Goal: Task Accomplishment & Management: Use online tool/utility

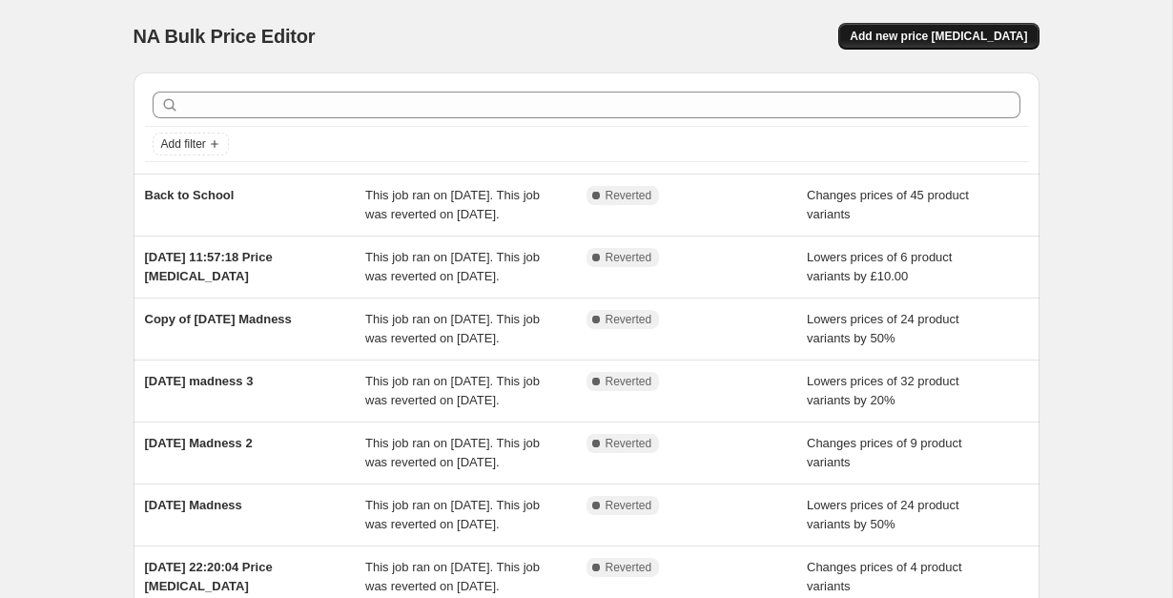
click at [974, 45] on button "Add new price [MEDICAL_DATA]" at bounding box center [939, 36] width 200 height 27
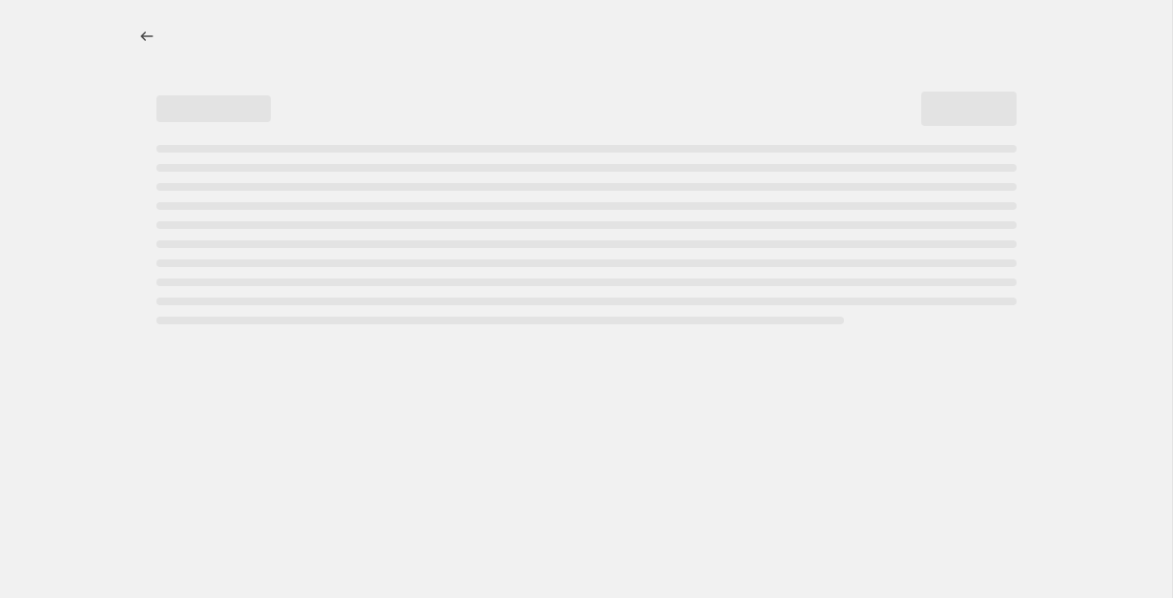
select select "percentage"
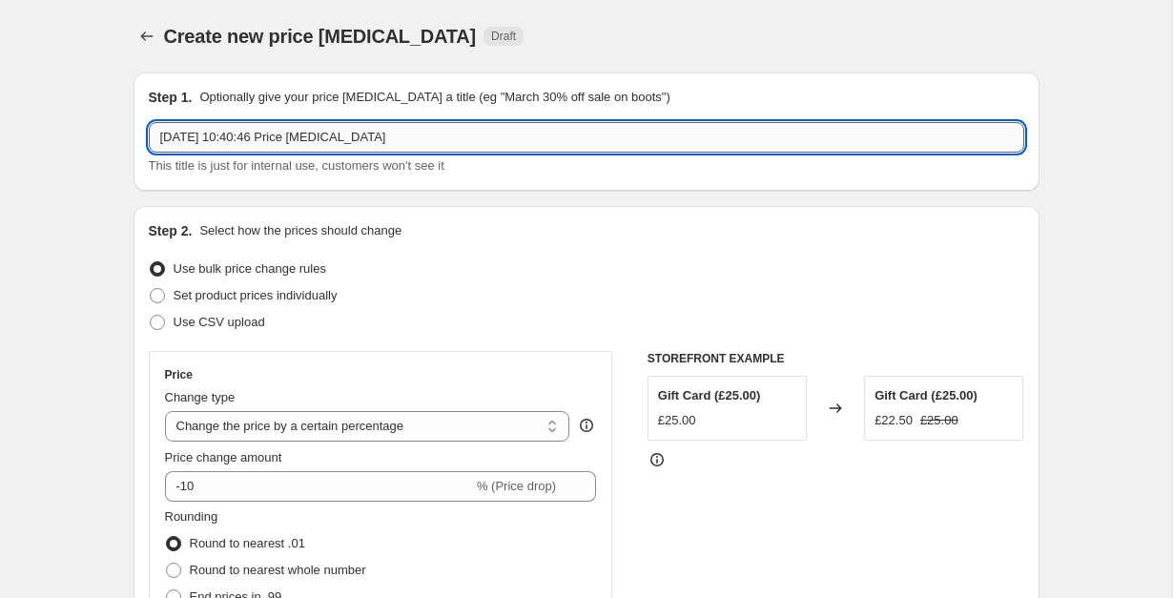
click at [490, 137] on input "26 Aug 2025, 10:40:46 Price change job" at bounding box center [587, 137] width 876 height 31
click at [340, 123] on input "WeekSale" at bounding box center [587, 137] width 876 height 31
click at [340, 130] on input "WeekSale" at bounding box center [587, 137] width 876 height 31
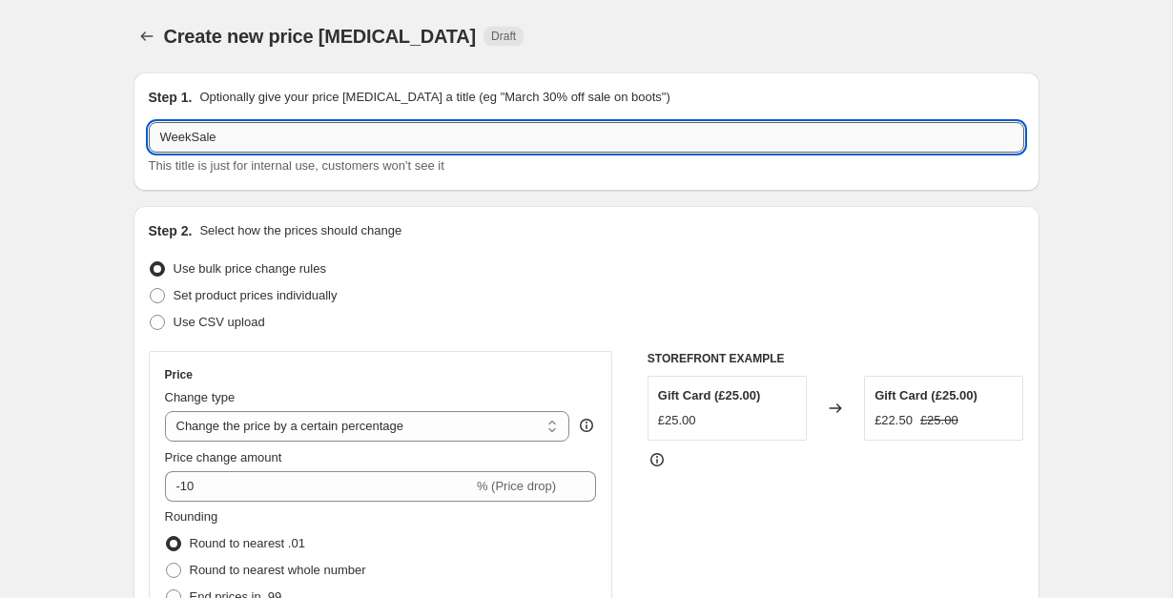
click at [340, 130] on input "WeekSale" at bounding box center [587, 137] width 876 height 31
click at [352, 121] on div "Step 1. Optionally give your price change job a title (eg "March 30% off sale o…" at bounding box center [587, 132] width 876 height 88
click at [311, 131] on input "WeekSale" at bounding box center [587, 137] width 876 height 31
type input "International Dog Day"
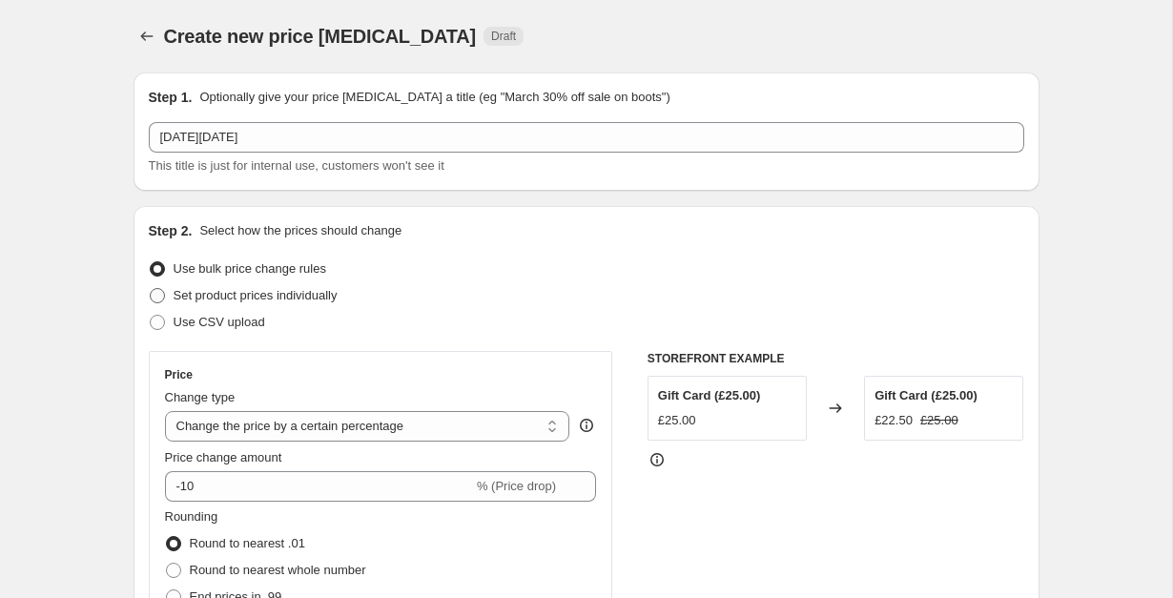
click at [258, 288] on span "Set product prices individually" at bounding box center [256, 295] width 164 height 14
click at [151, 288] on input "Set product prices individually" at bounding box center [150, 288] width 1 height 1
radio input "true"
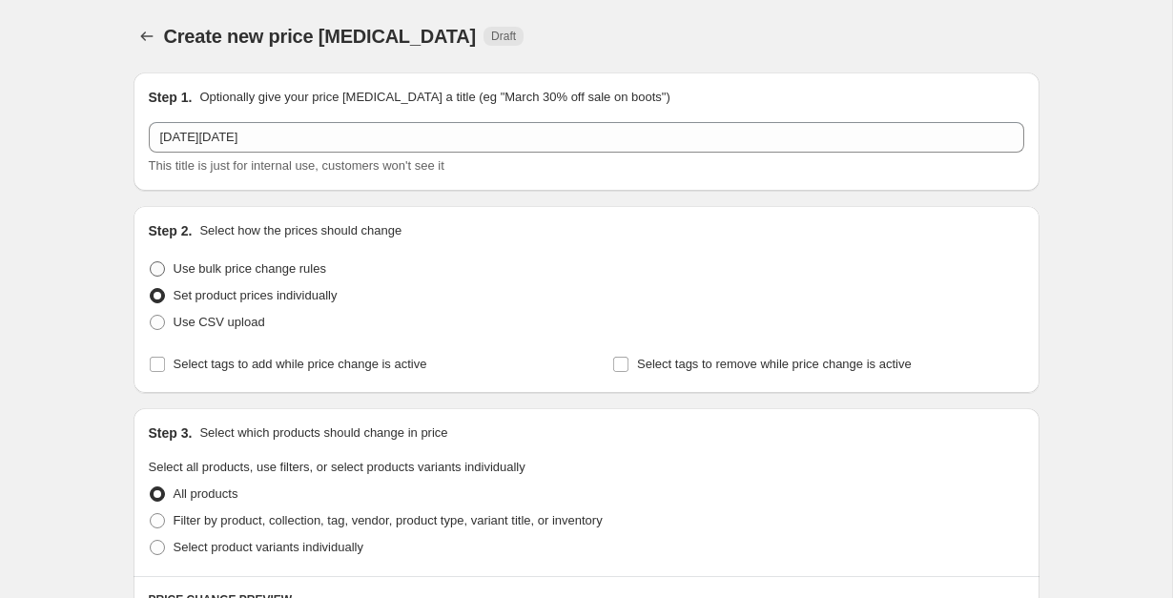
click at [262, 264] on span "Use bulk price change rules" at bounding box center [250, 268] width 153 height 14
click at [151, 262] on input "Use bulk price change rules" at bounding box center [150, 261] width 1 height 1
radio input "true"
select select "percentage"
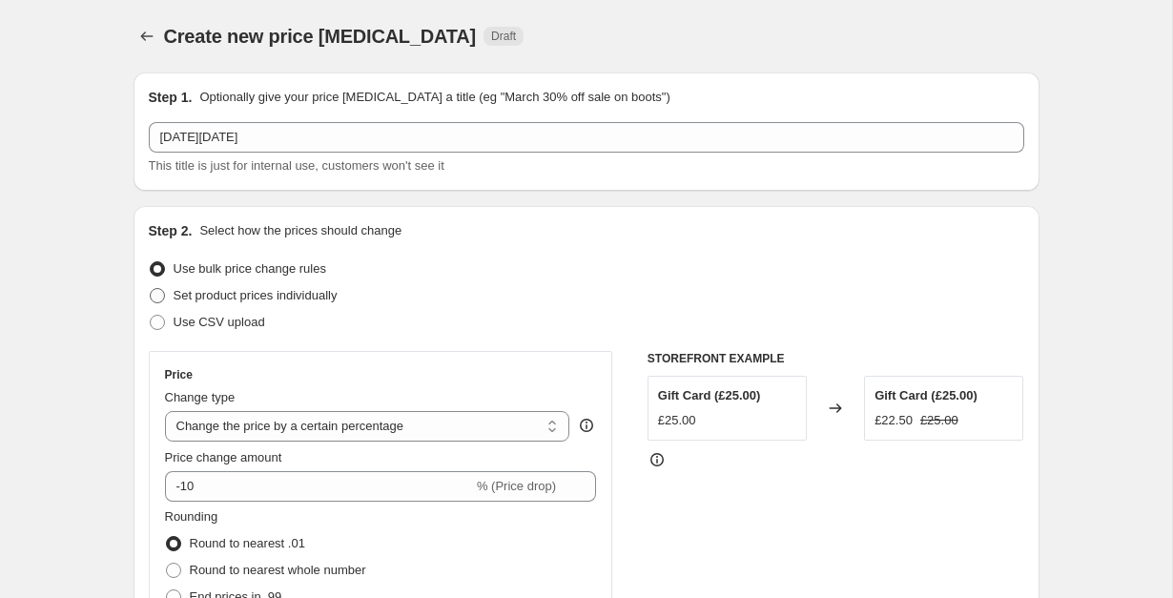
click at [260, 292] on span "Set product prices individually" at bounding box center [256, 295] width 164 height 14
click at [151, 289] on input "Set product prices individually" at bounding box center [150, 288] width 1 height 1
radio input "true"
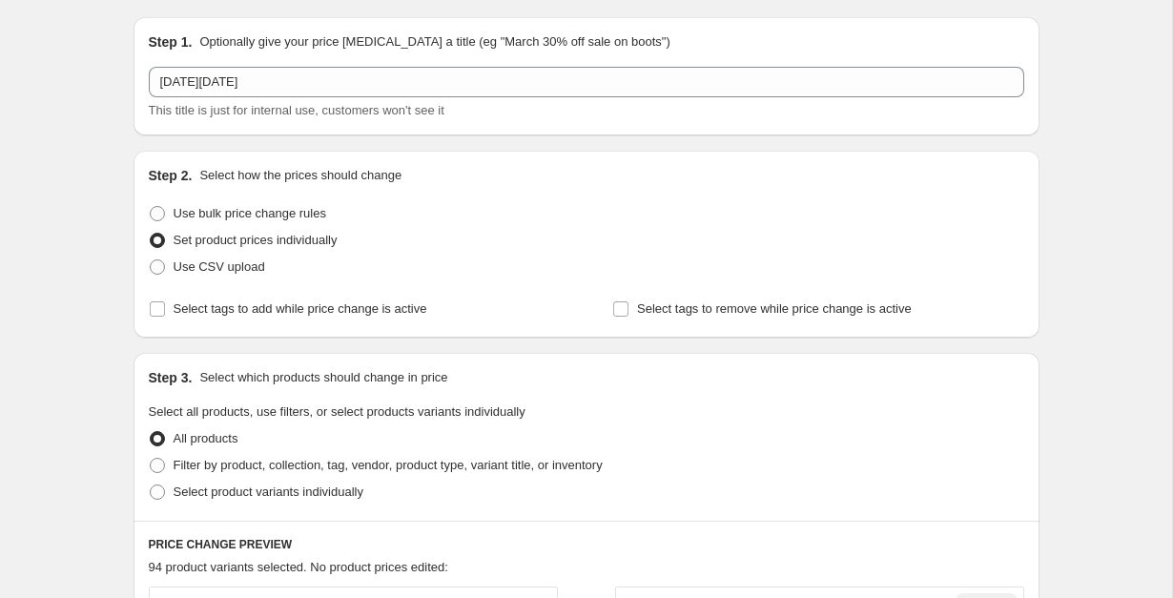
scroll to position [58, 0]
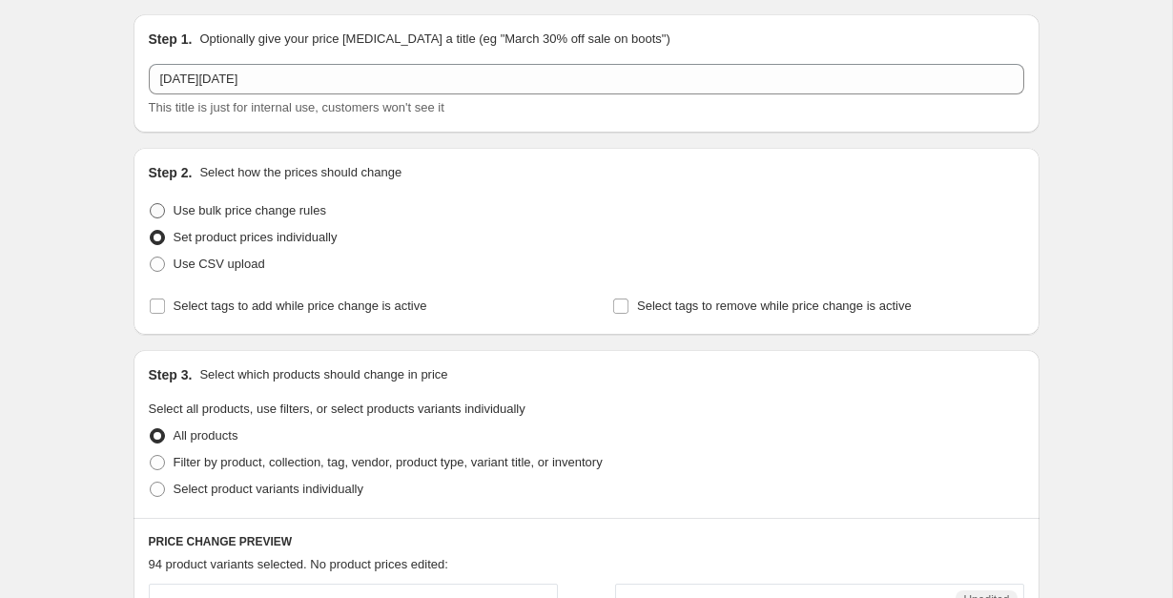
click at [300, 209] on span "Use bulk price change rules" at bounding box center [250, 210] width 153 height 14
click at [151, 204] on input "Use bulk price change rules" at bounding box center [150, 203] width 1 height 1
radio input "true"
select select "percentage"
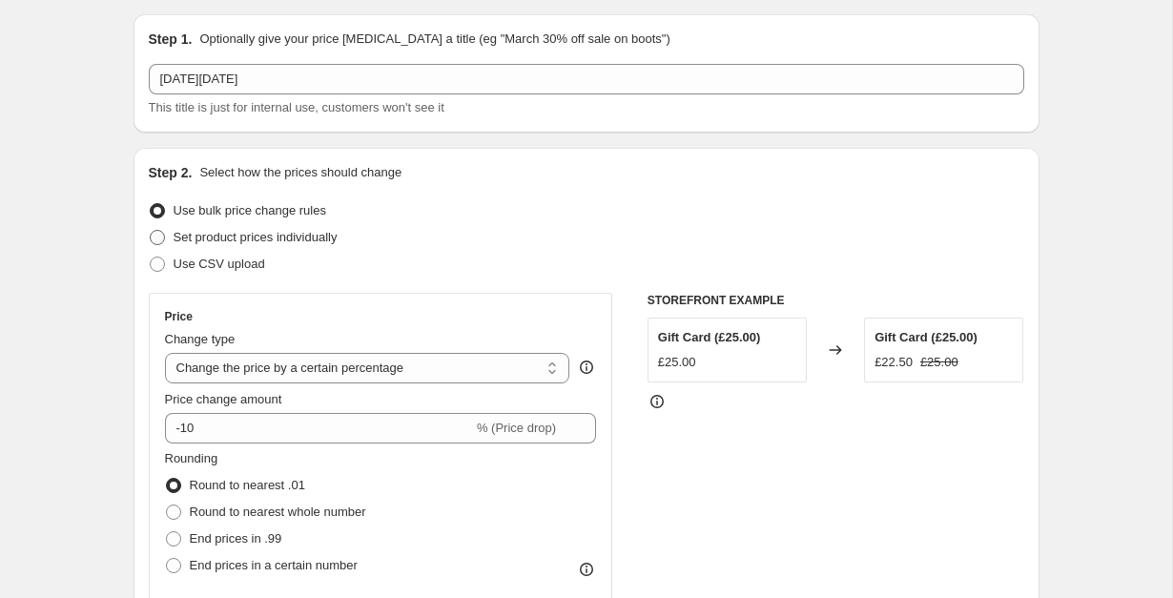
click at [267, 233] on span "Set product prices individually" at bounding box center [256, 237] width 164 height 14
click at [151, 231] on input "Set product prices individually" at bounding box center [150, 230] width 1 height 1
radio input "true"
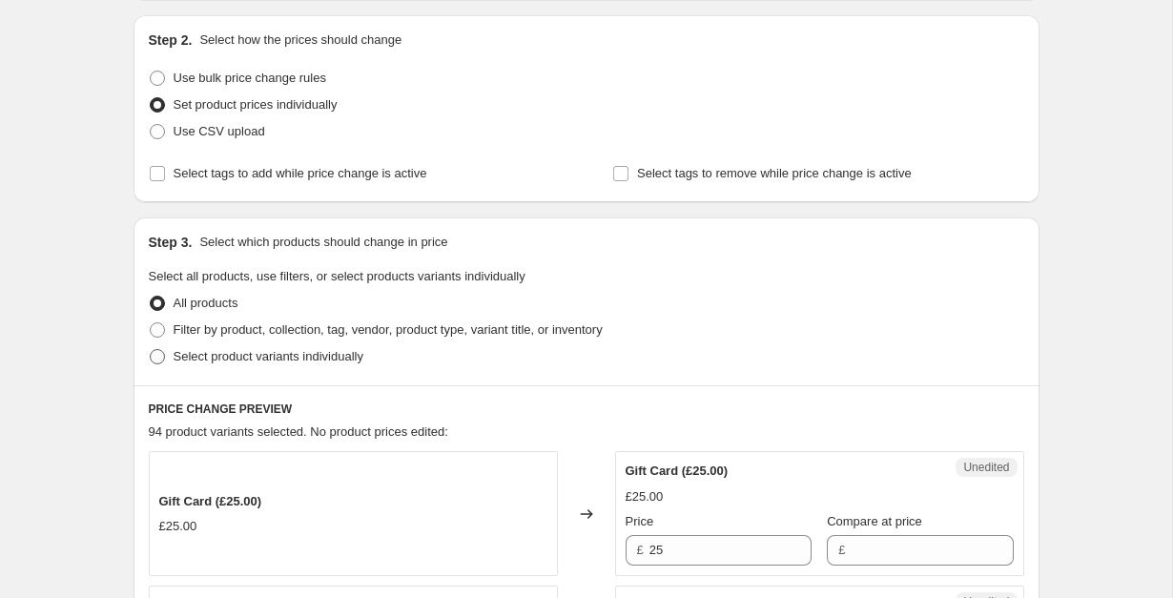
scroll to position [268, 0]
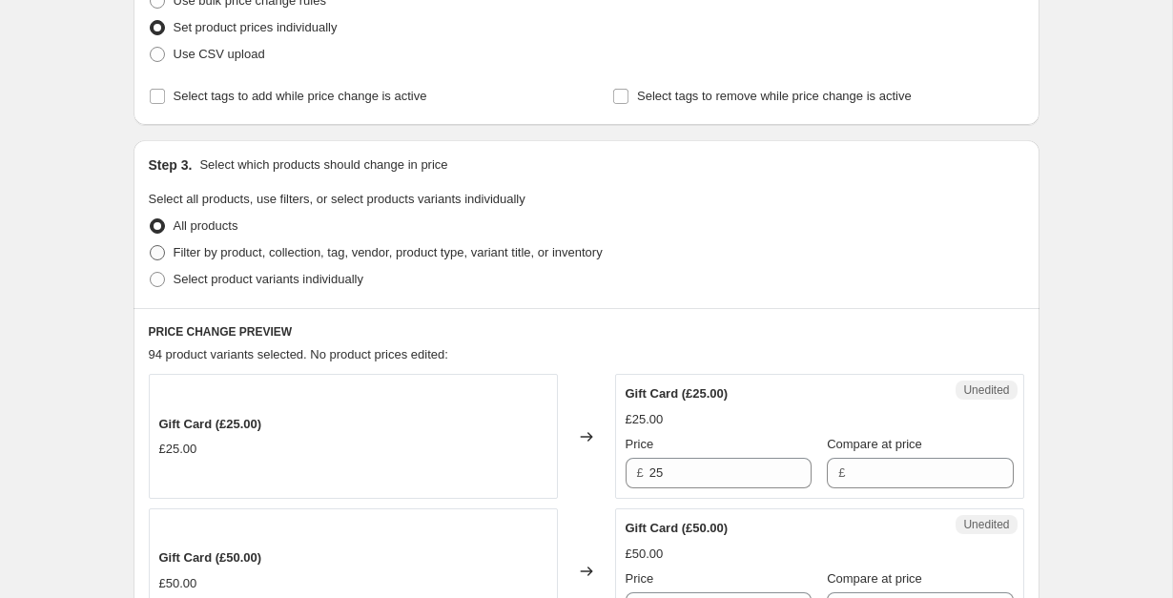
click at [338, 251] on span "Filter by product, collection, tag, vendor, product type, variant title, or inv…" at bounding box center [388, 252] width 429 height 14
click at [151, 246] on input "Filter by product, collection, tag, vendor, product type, variant title, or inv…" at bounding box center [150, 245] width 1 height 1
radio input "true"
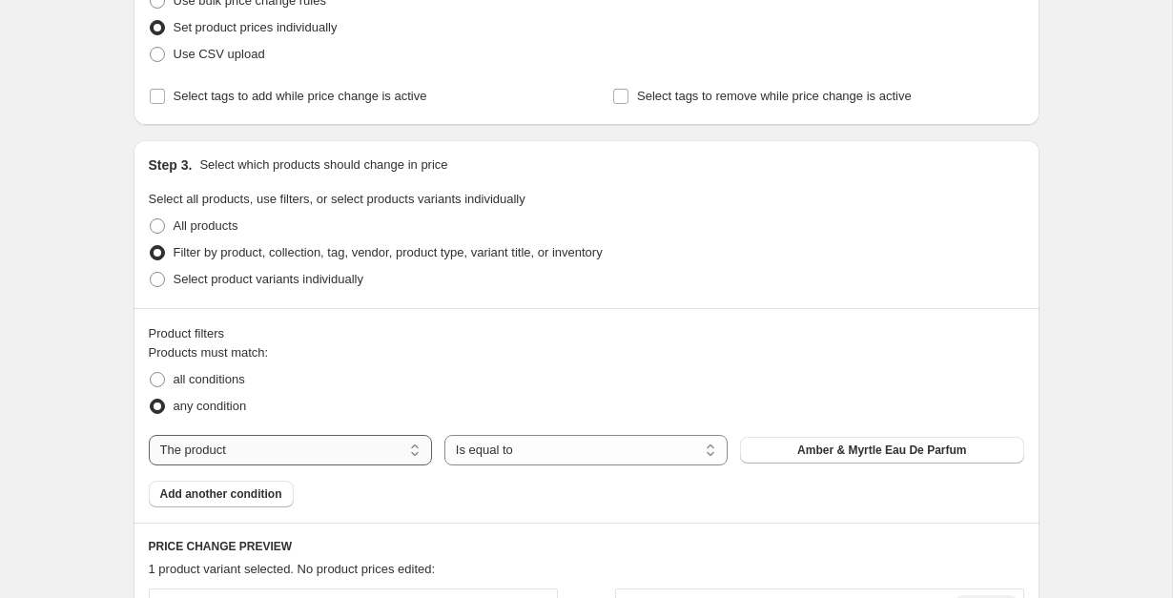
click at [267, 446] on select "The product The product's collection The product's tag The product's vendor The…" at bounding box center [290, 450] width 283 height 31
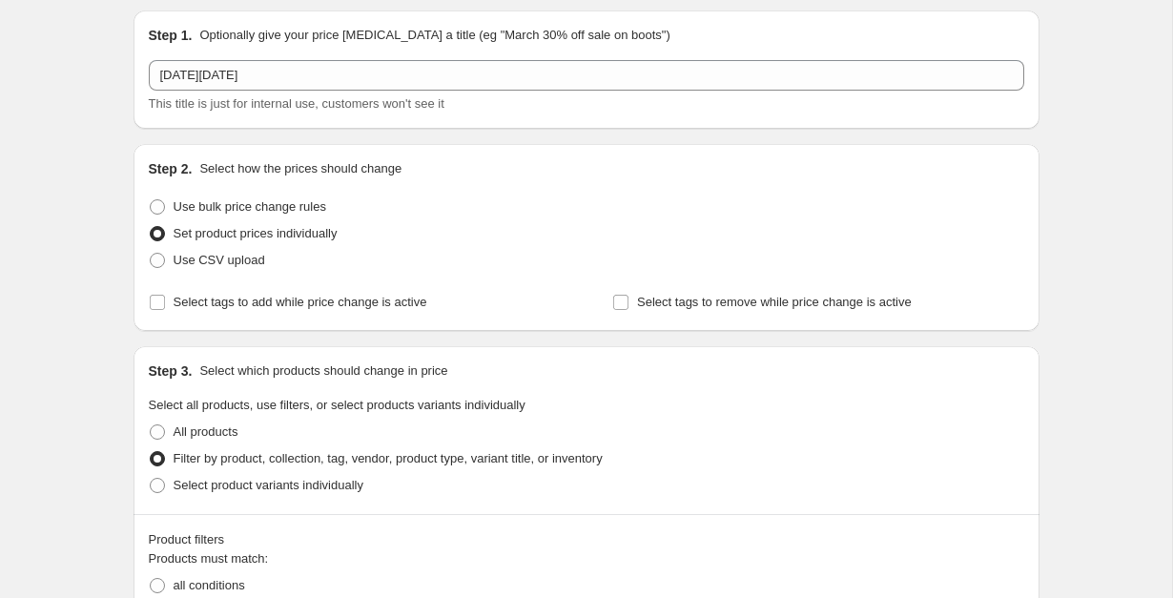
scroll to position [0, 0]
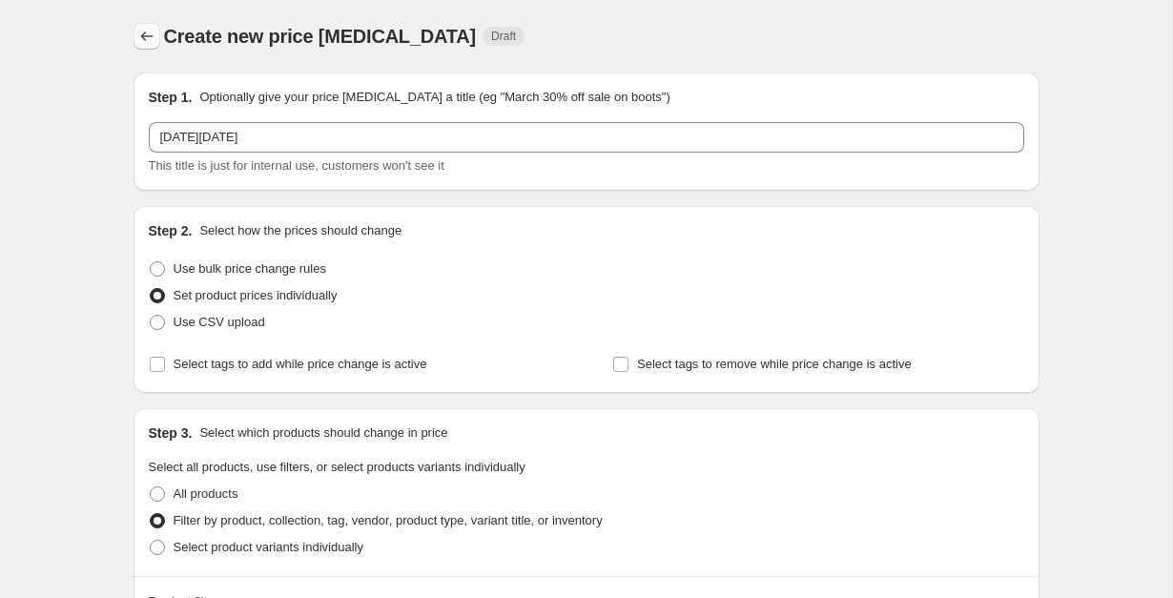
click at [156, 34] on button "Price change jobs" at bounding box center [147, 36] width 27 height 27
